Goal: Transaction & Acquisition: Register for event/course

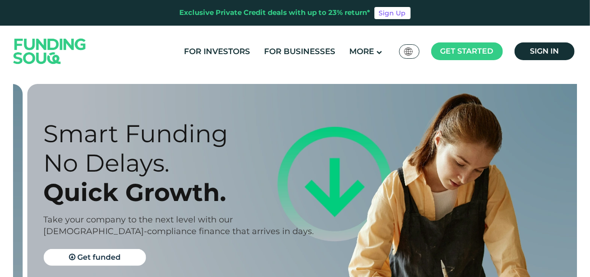
click at [87, 238] on div "Smart Funding No Delays. Quick Growth. Take your company to the next level with…" at bounding box center [184, 196] width 282 height 154
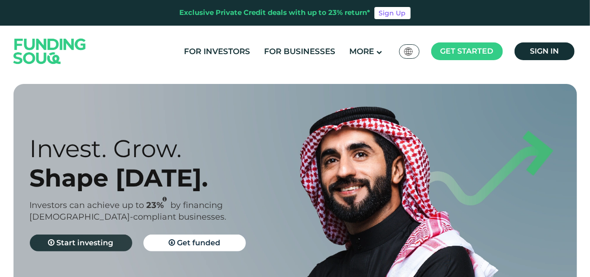
click at [91, 241] on span "Start investing" at bounding box center [85, 242] width 57 height 9
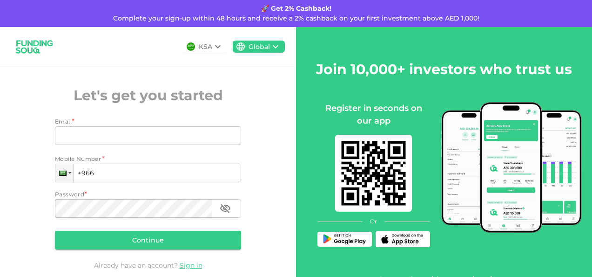
click at [36, 47] on img at bounding box center [34, 46] width 47 height 25
